Goal: Communication & Community: Answer question/provide support

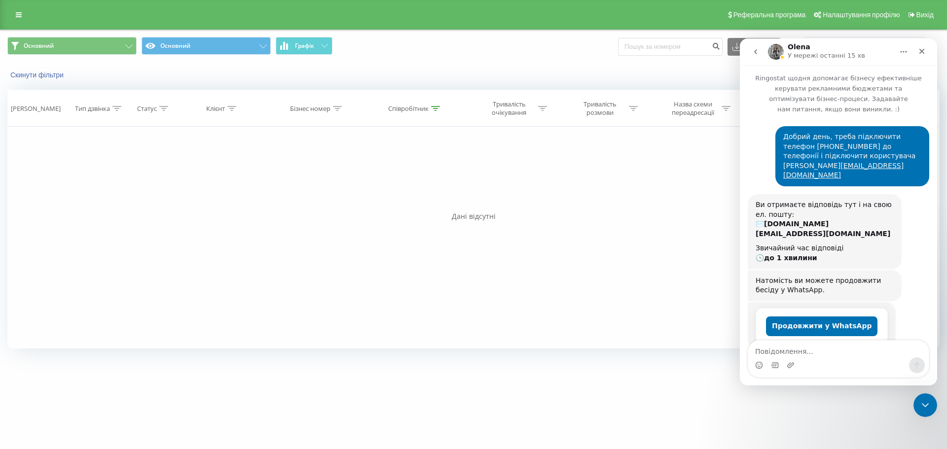
scroll to position [1, 0]
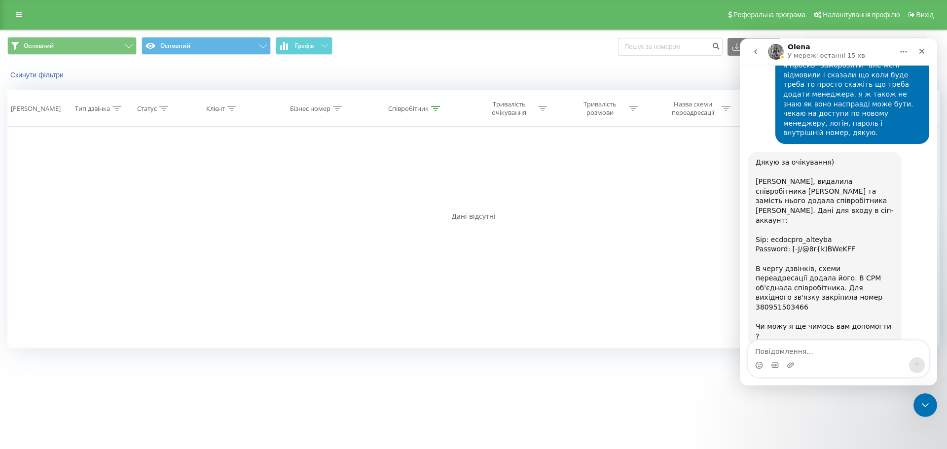
click at [837, 404] on div "Внутрішній номер залишила 103 ) [GEOGRAPHIC_DATA] • 2 год. тому" at bounding box center [839, 425] width 182 height 43
click at [816, 358] on div "Месенджер Intercom" at bounding box center [838, 366] width 181 height 16
click at [800, 348] on textarea "Повідомлення..." at bounding box center [838, 349] width 181 height 17
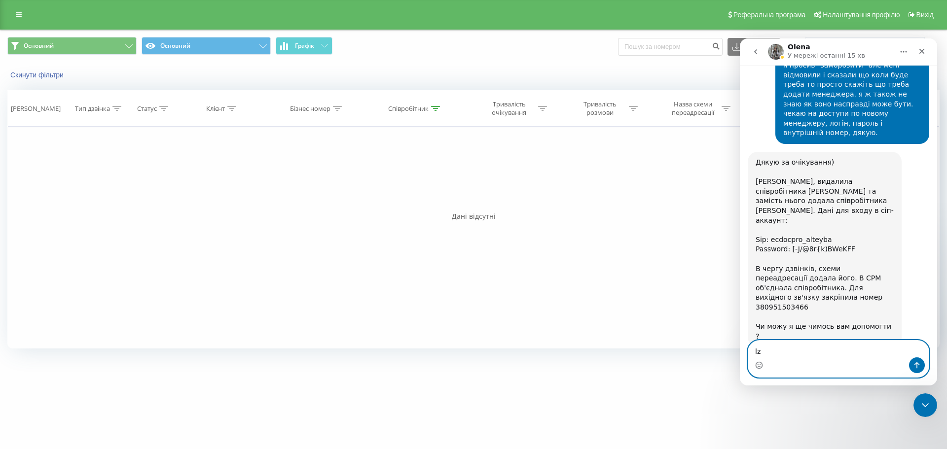
type textarea "l"
type textarea "дякую. гарного дня"
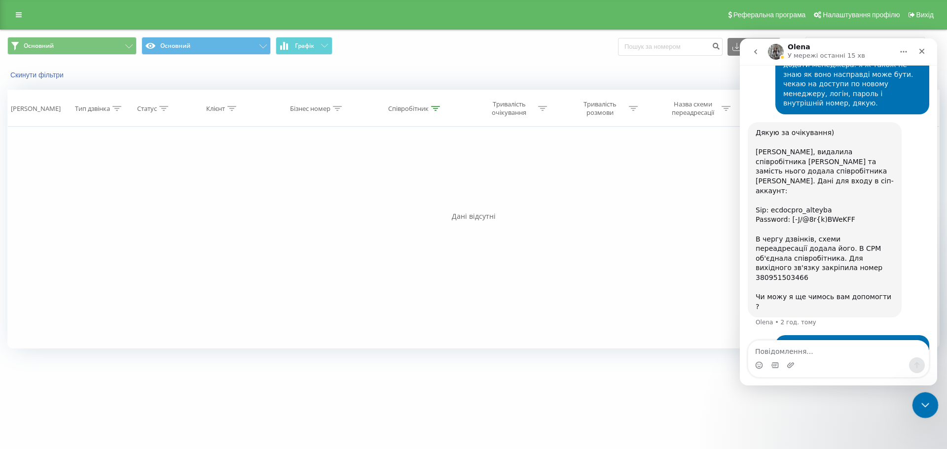
click at [929, 400] on icon "Закрити програму для спілкування Intercom" at bounding box center [924, 404] width 12 height 12
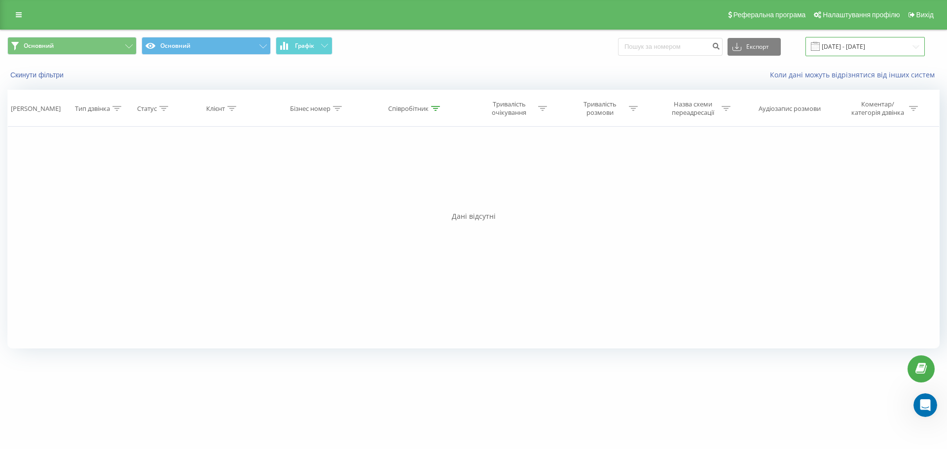
click at [839, 49] on input "[DATE] - [DATE]" at bounding box center [864, 46] width 119 height 19
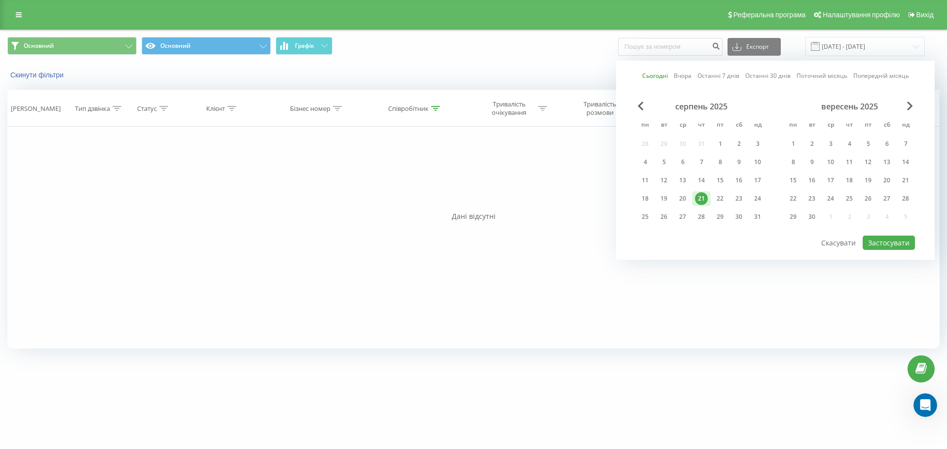
click at [701, 203] on div "21" at bounding box center [701, 198] width 13 height 13
click at [890, 229] on div "серпень 2025 пн вт ср чт пт сб нд 28 29 30 31 1 2 3 4 5 6 7 8 9 10 11 12 13 14 …" at bounding box center [775, 168] width 279 height 133
click at [882, 241] on button "Застосувати" at bounding box center [889, 243] width 52 height 14
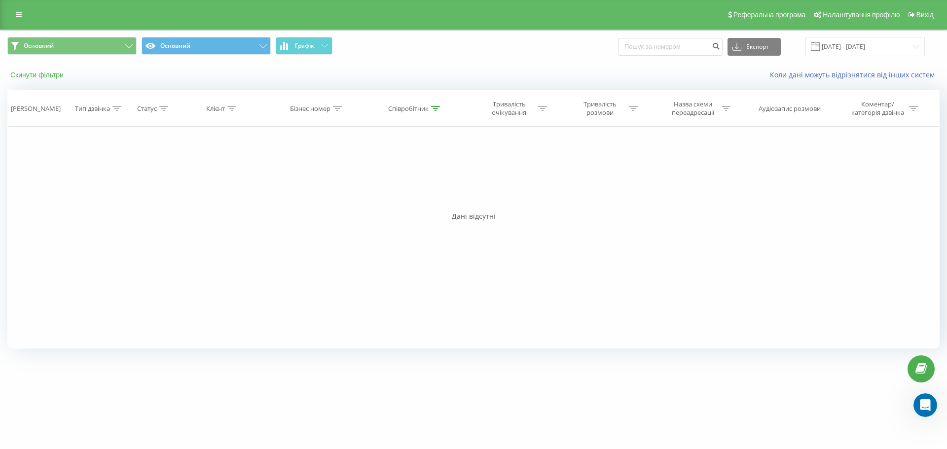
click at [44, 74] on button "Скинути фільтри" at bounding box center [37, 75] width 61 height 9
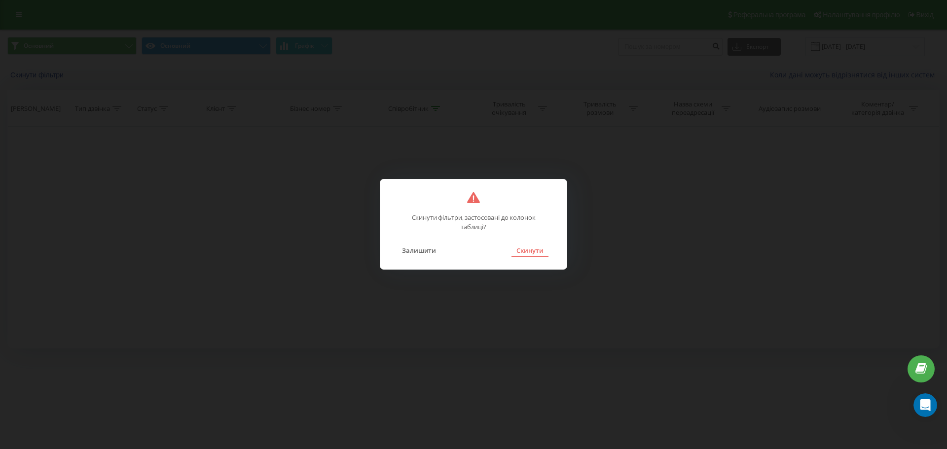
click at [534, 251] on button "Скинути" at bounding box center [529, 250] width 37 height 13
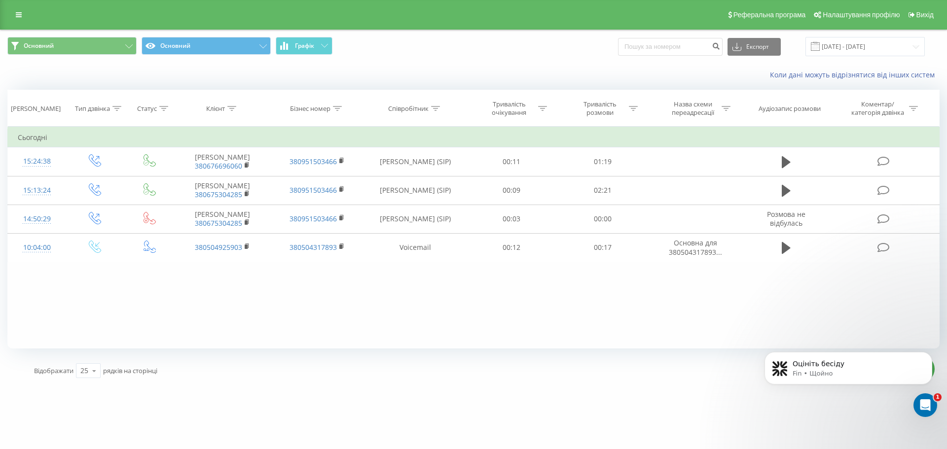
scroll to position [1540, 0]
